Goal: Find specific page/section: Find specific page/section

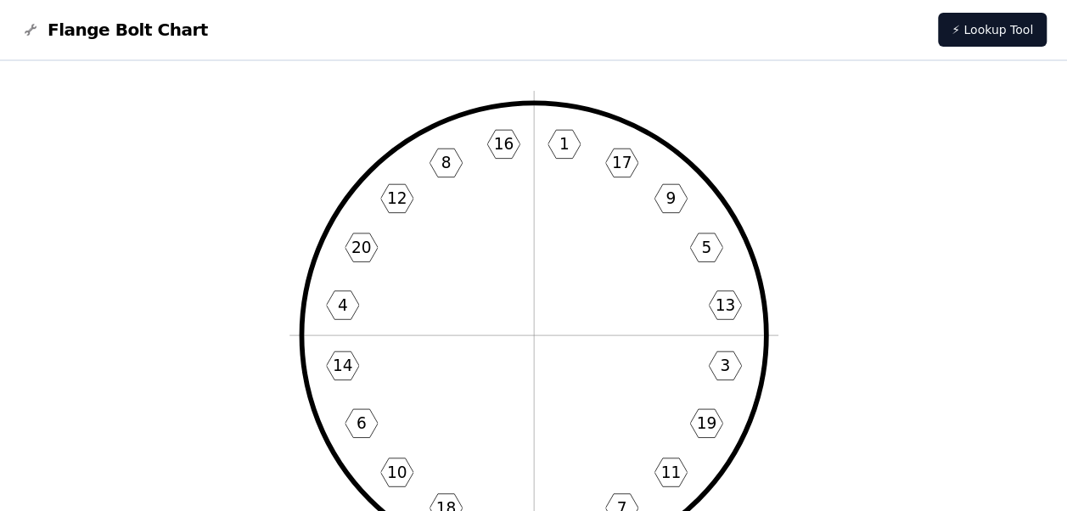
scroll to position [85, 0]
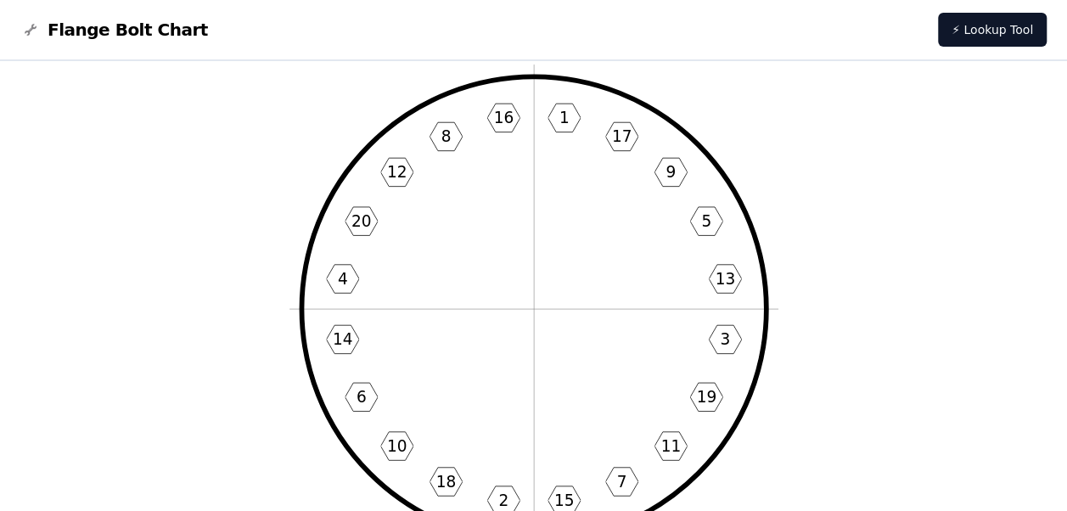
click at [681, 306] on icon "1 17 9 5 13 3 19 11 7 15 2 18 10 6 14 4 20 12 8 16" at bounding box center [533, 308] width 489 height 489
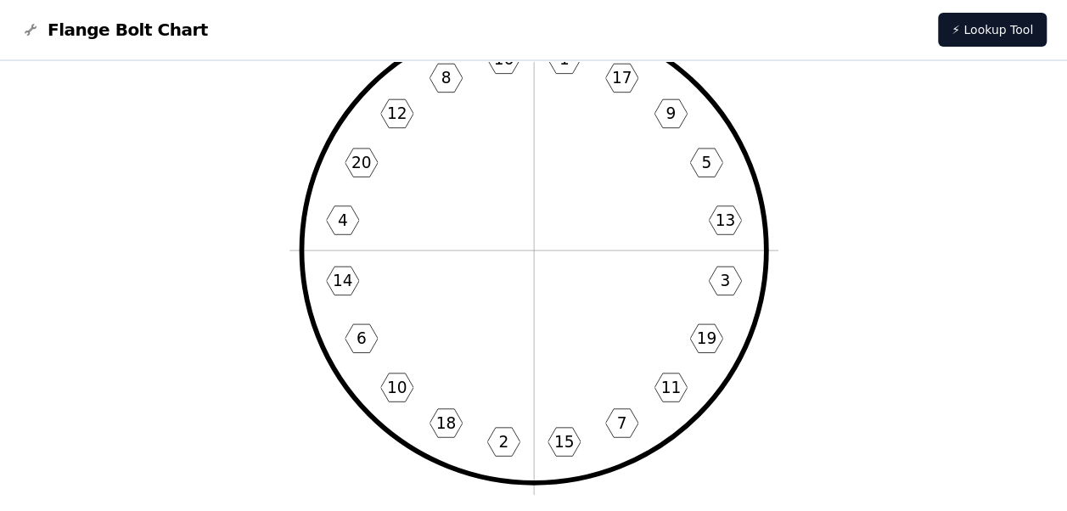
scroll to position [170, 0]
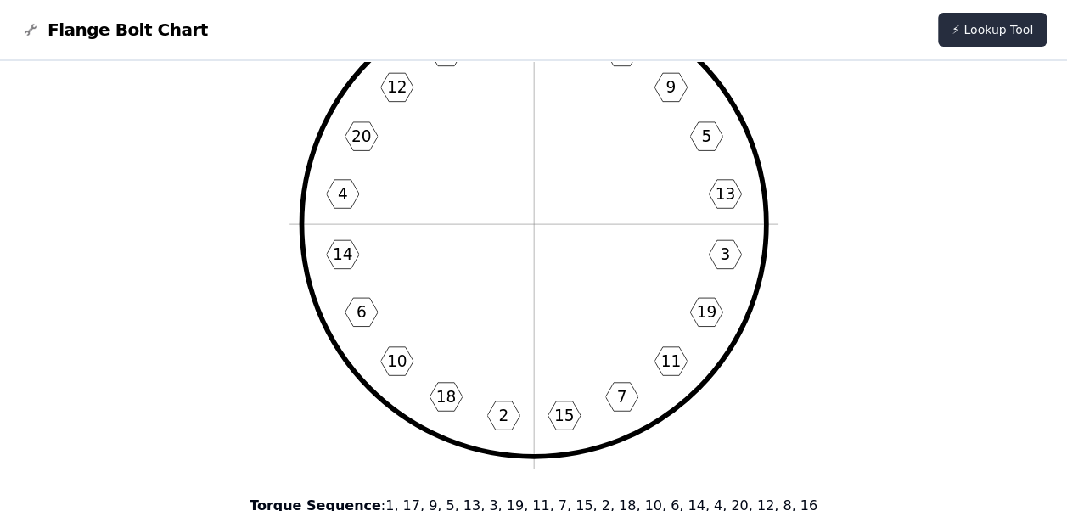
click at [972, 32] on link "⚡ Lookup Tool" at bounding box center [992, 30] width 109 height 34
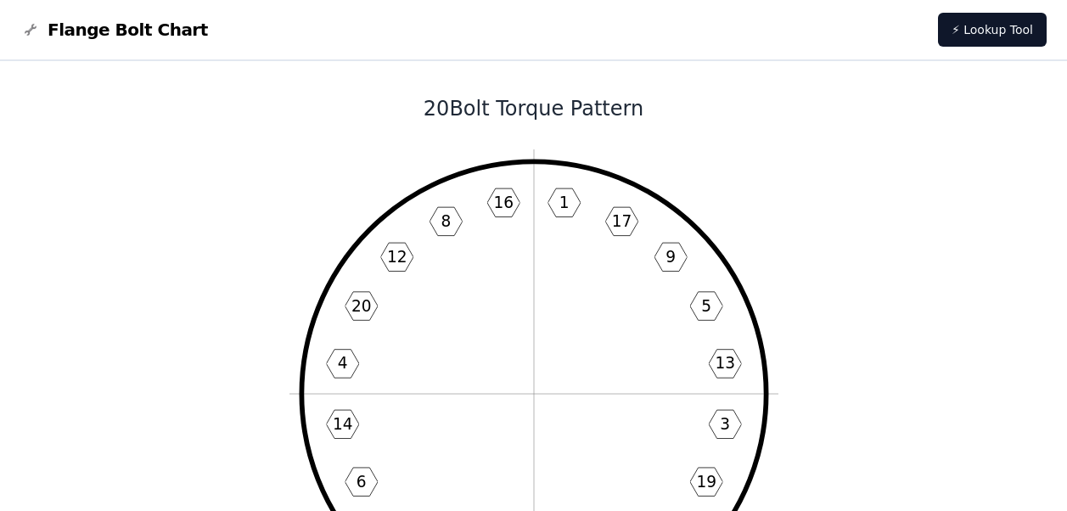
scroll to position [170, 0]
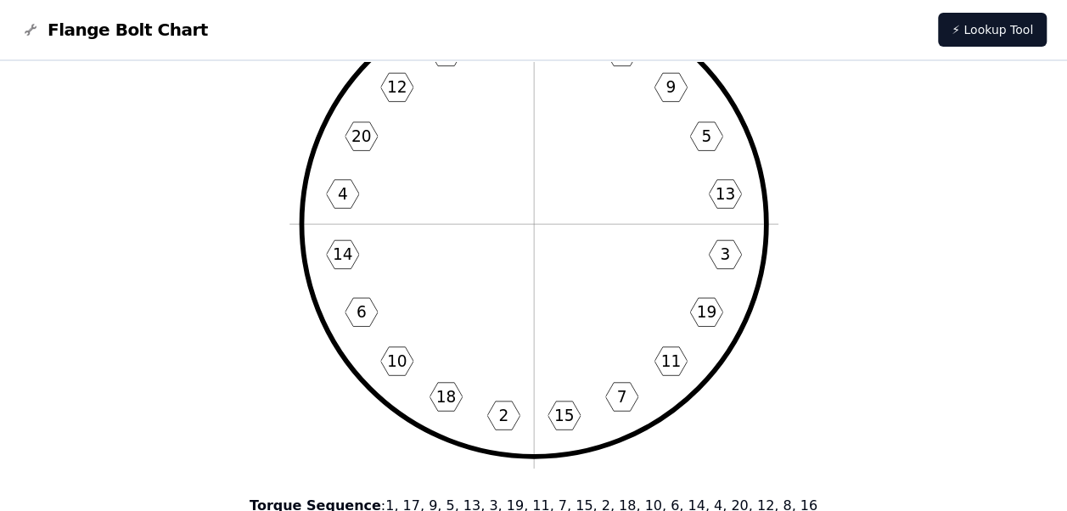
click at [59, 31] on span "Flange Bolt Chart" at bounding box center [128, 30] width 160 height 24
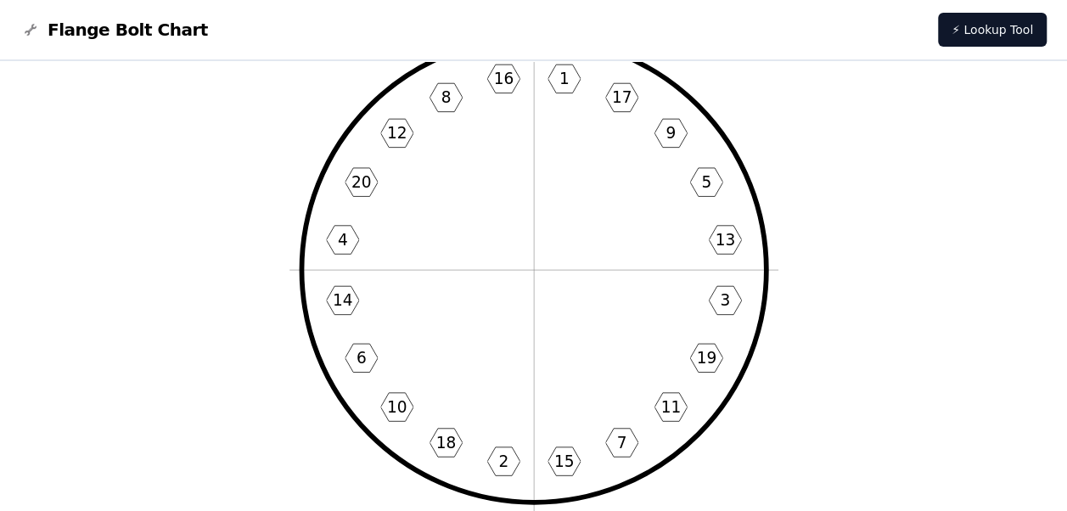
scroll to position [102, 0]
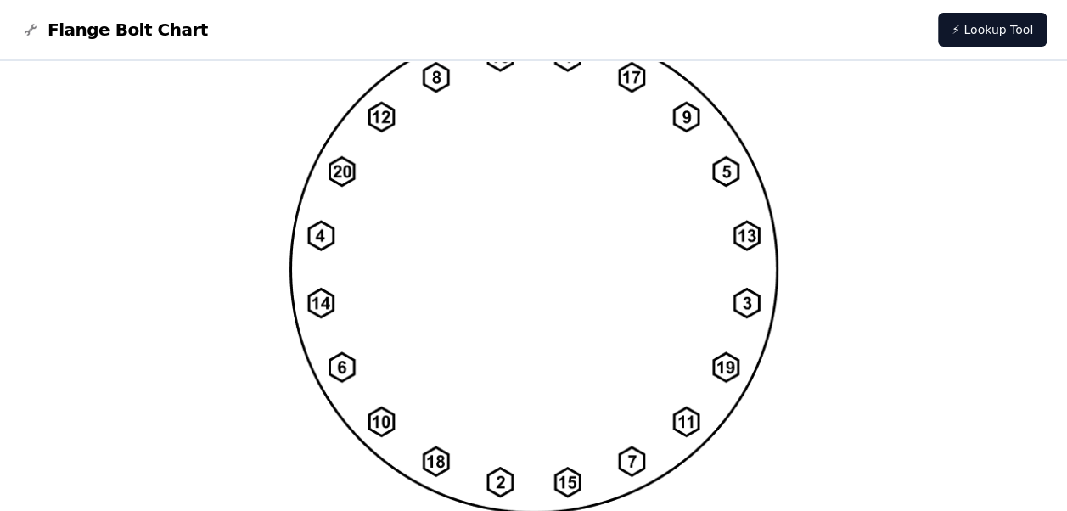
scroll to position [1499, 0]
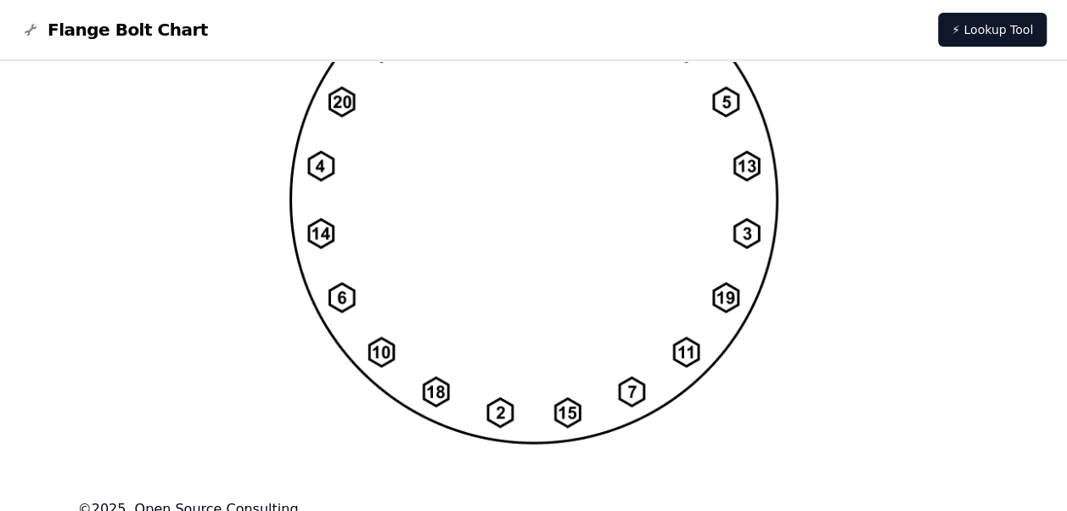
click at [256, 498] on footer "© 2025 , Open Source Consulting" at bounding box center [533, 508] width 911 height 20
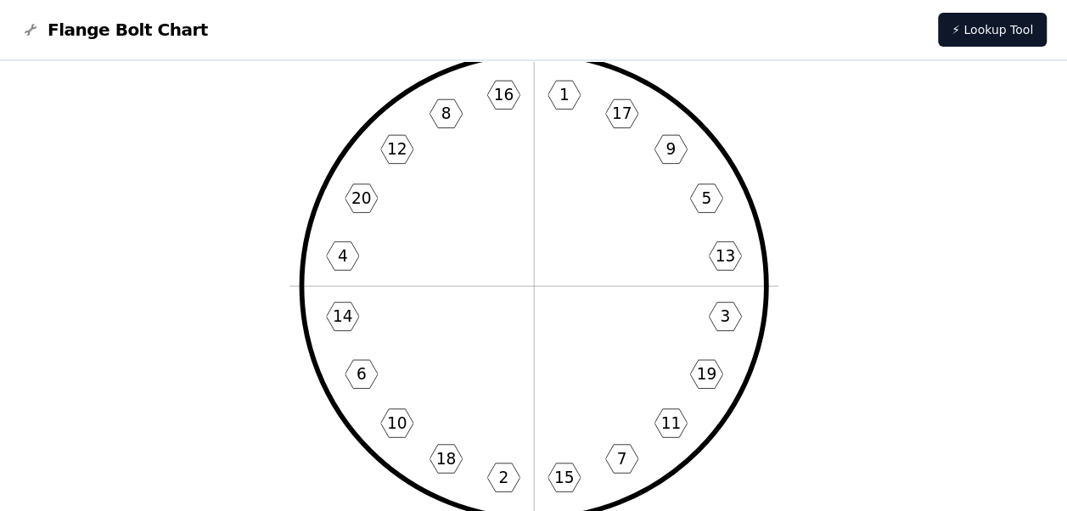
scroll to position [119, 0]
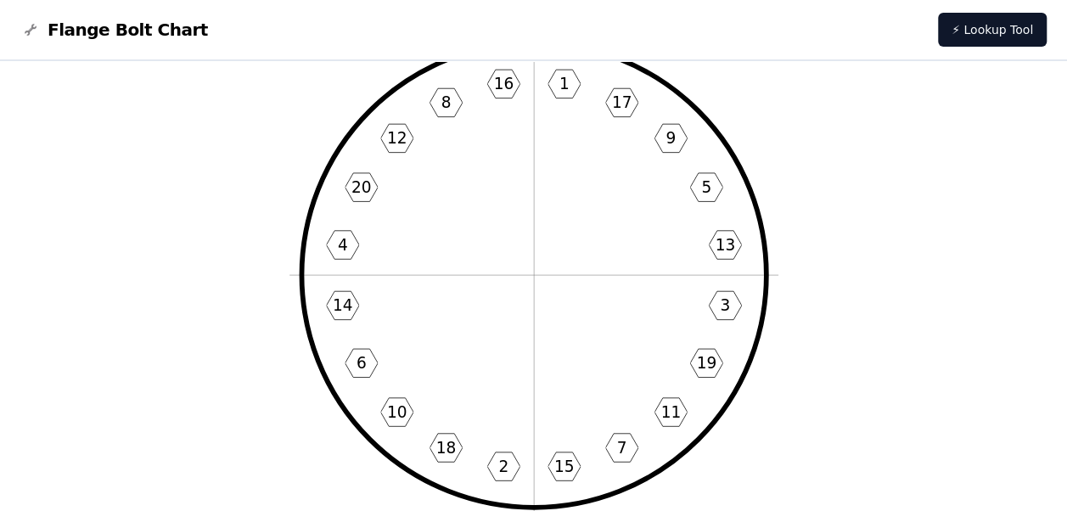
click at [528, 270] on icon "1 17 9 5 13 3 19 11 7 15 2 18 10 6 14 4 20 12 8 16" at bounding box center [533, 275] width 489 height 489
click at [530, 268] on icon "1 17 9 5 13 3 19 11 7 15 2 18 10 6 14 4 20 12 8 16" at bounding box center [533, 275] width 489 height 489
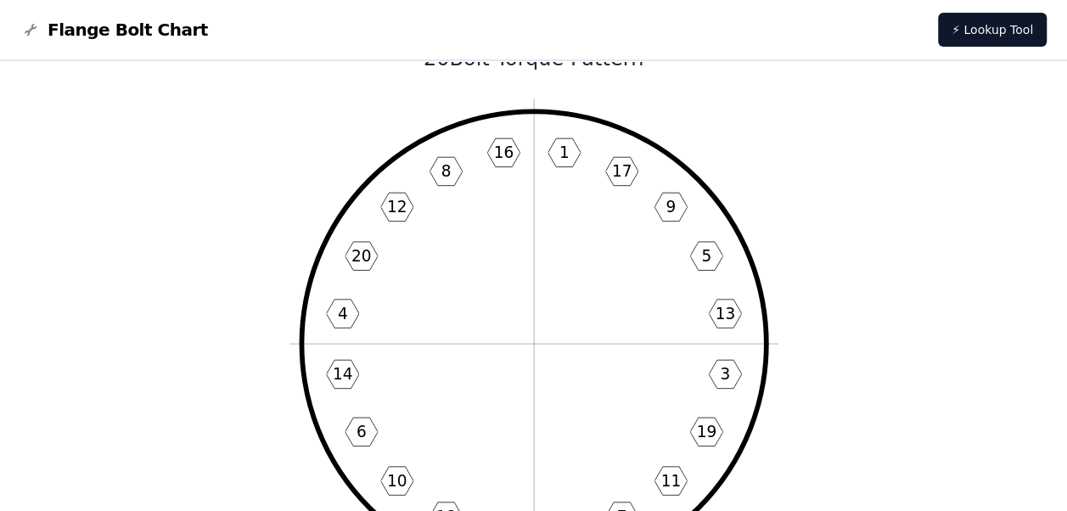
scroll to position [85, 0]
